Goal: Information Seeking & Learning: Check status

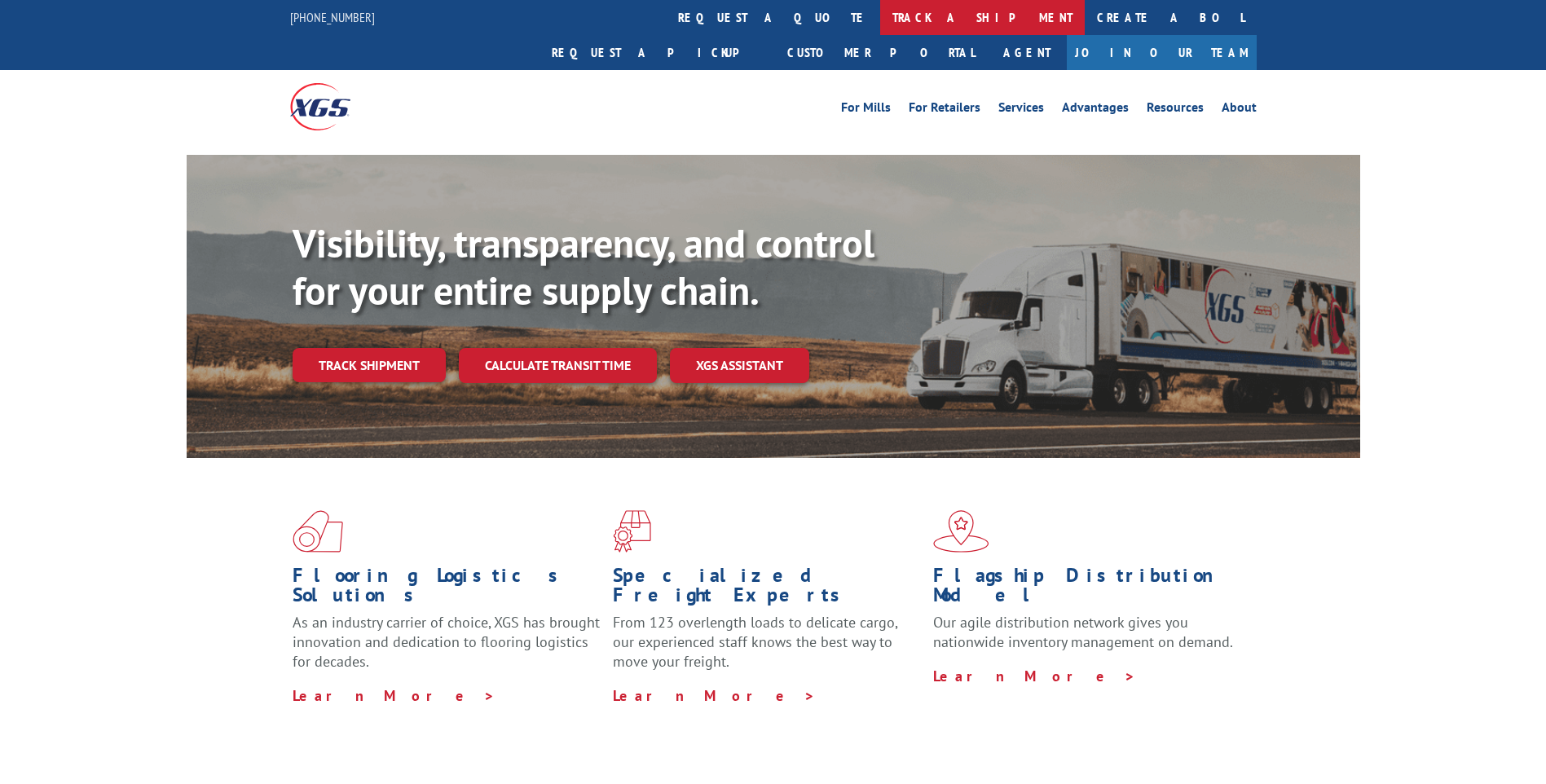
click at [880, 24] on link "track a shipment" at bounding box center [982, 17] width 205 height 35
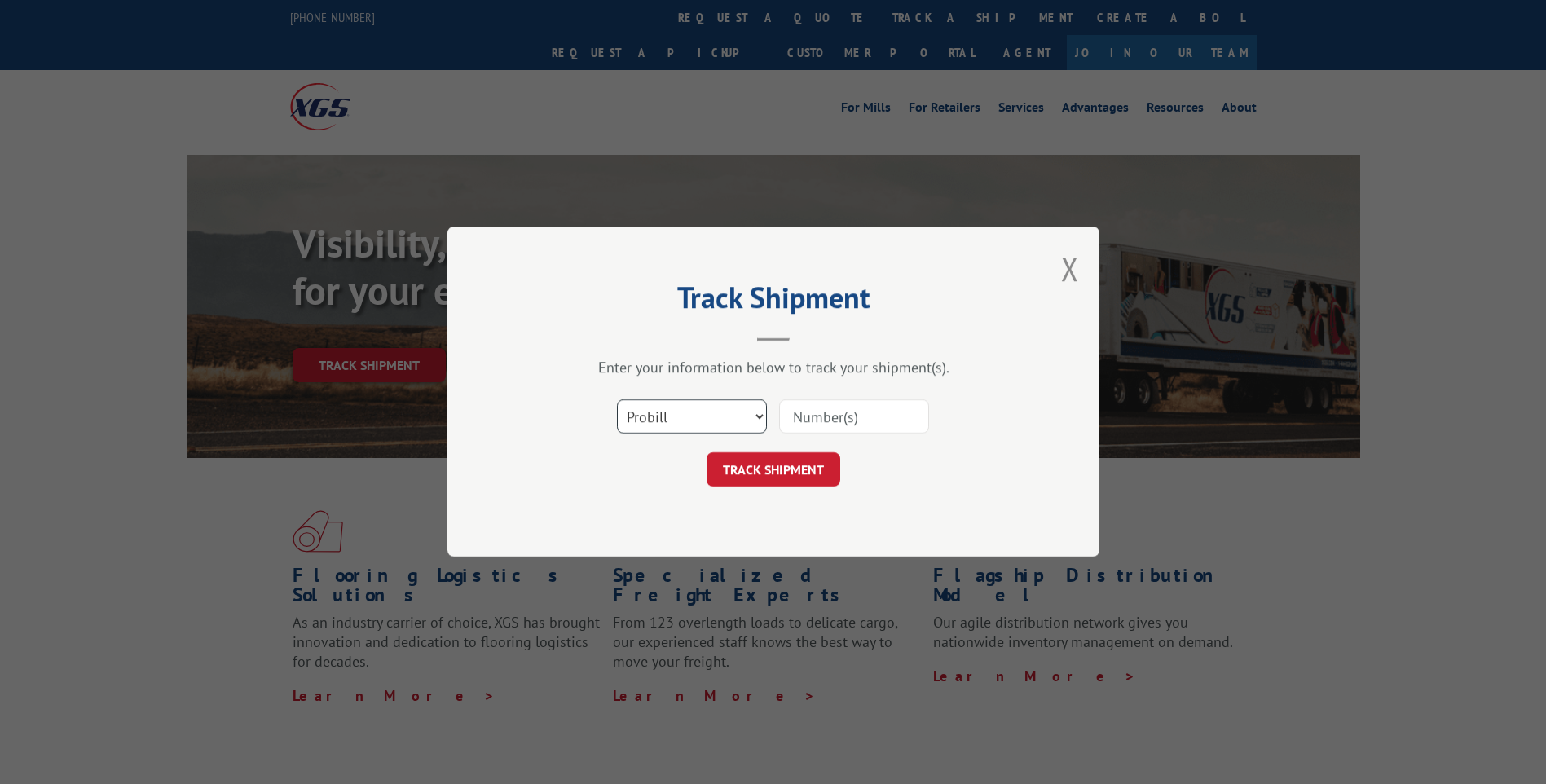
click at [737, 413] on select "Select category... Probill BOL PO" at bounding box center [692, 417] width 150 height 34
select select "bol"
click at [617, 400] on select "Select category... Probill BOL PO" at bounding box center [692, 417] width 150 height 34
click at [826, 413] on input at bounding box center [854, 417] width 150 height 34
paste input "6016713"
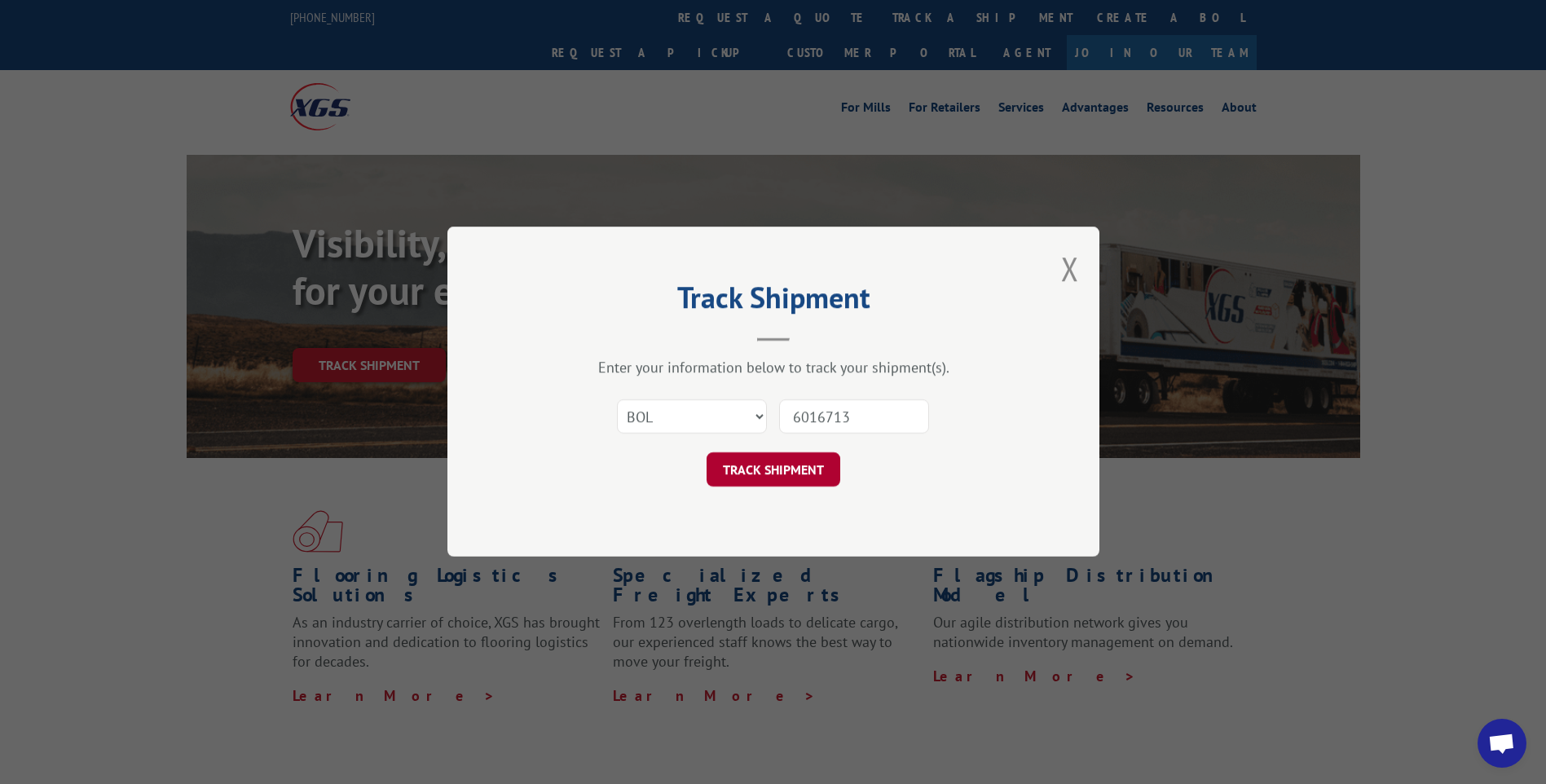
type input "6016713"
click at [785, 477] on button "TRACK SHIPMENT" at bounding box center [773, 469] width 133 height 34
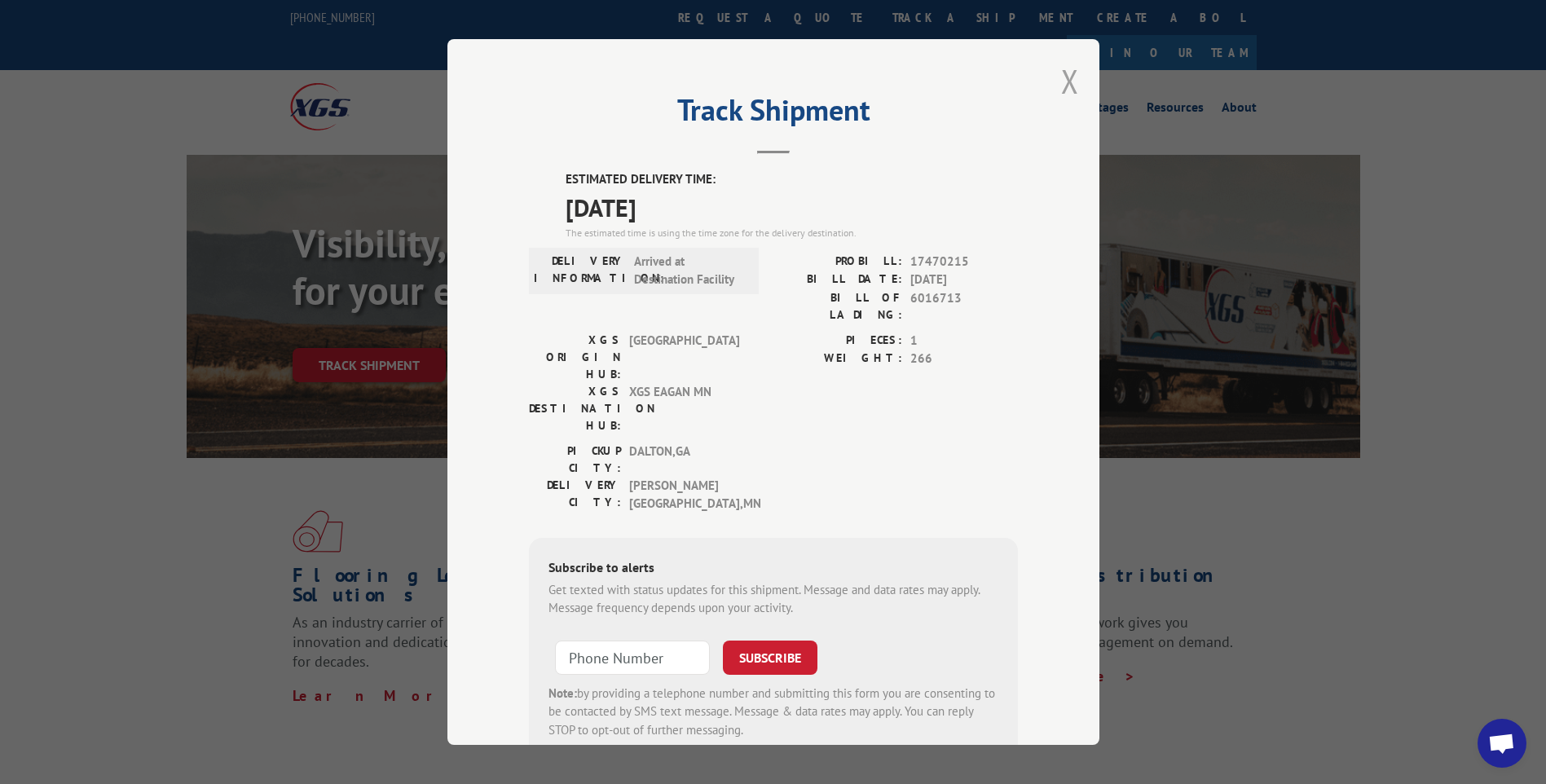
click at [1066, 84] on button "Close modal" at bounding box center [1070, 81] width 18 height 44
